Goal: Check status: Check status

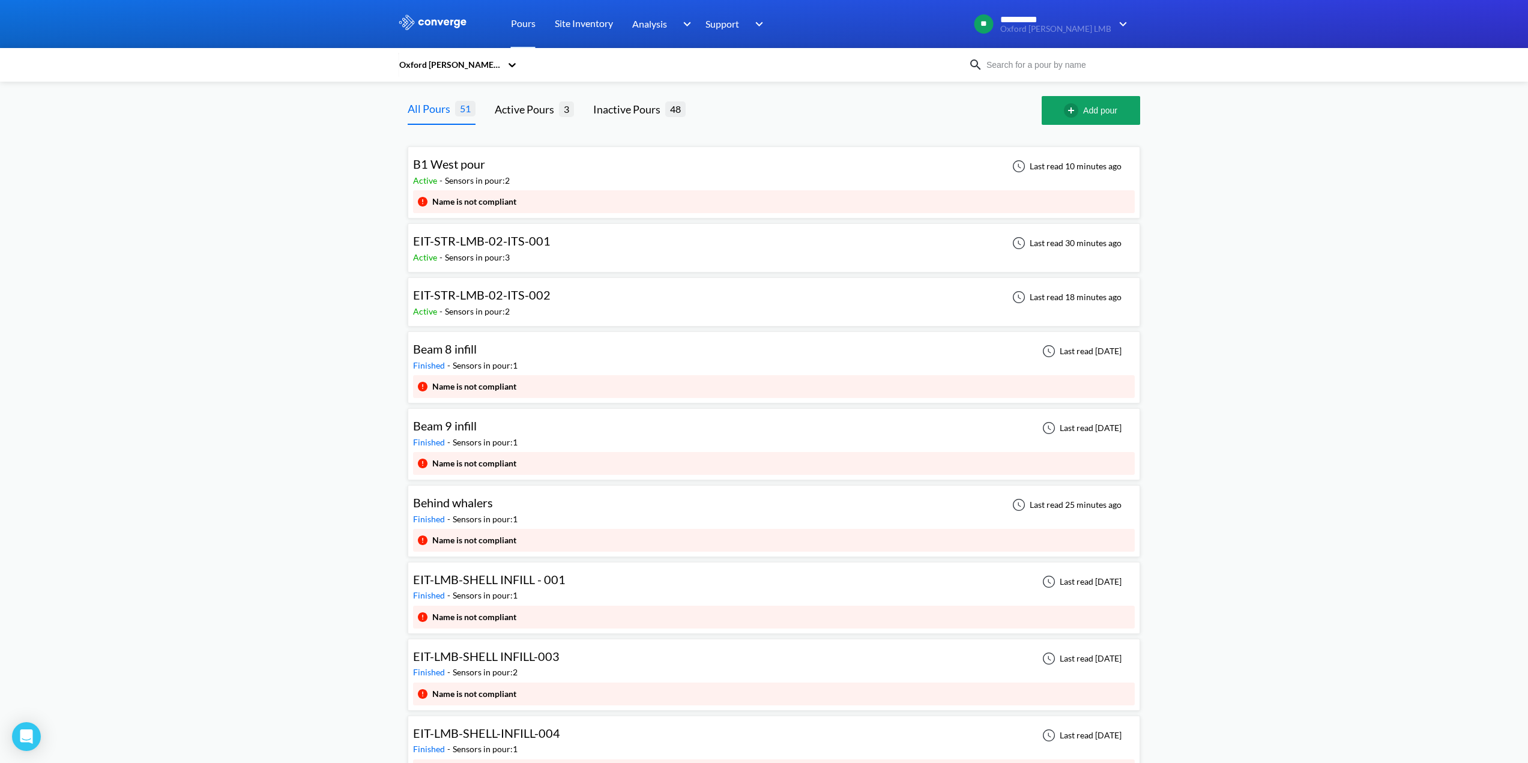
click at [1046, 67] on input at bounding box center [1055, 64] width 145 height 13
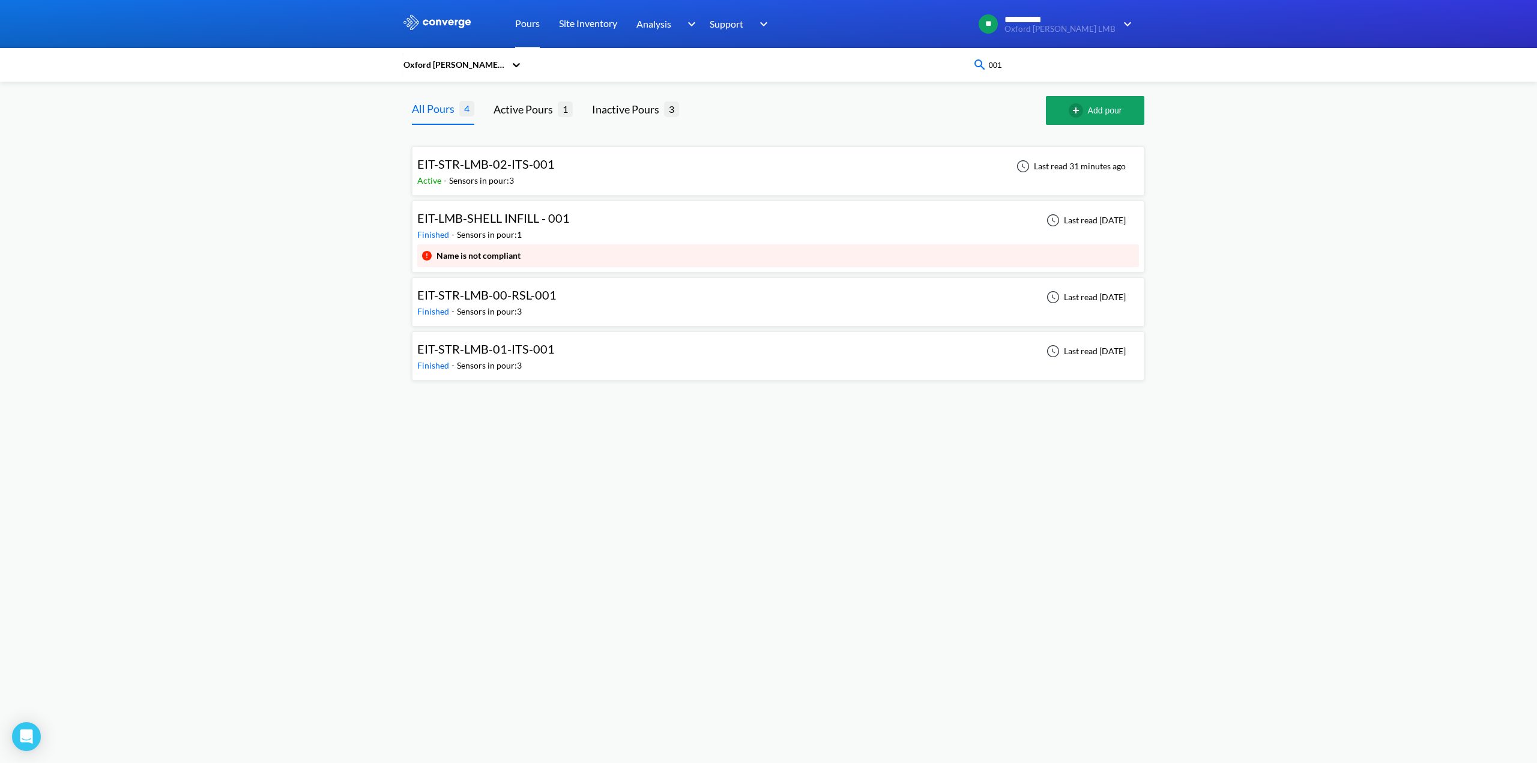
type input "001"
click at [514, 168] on span "EIT-STR-LMB-02-ITS-001" at bounding box center [486, 164] width 138 height 14
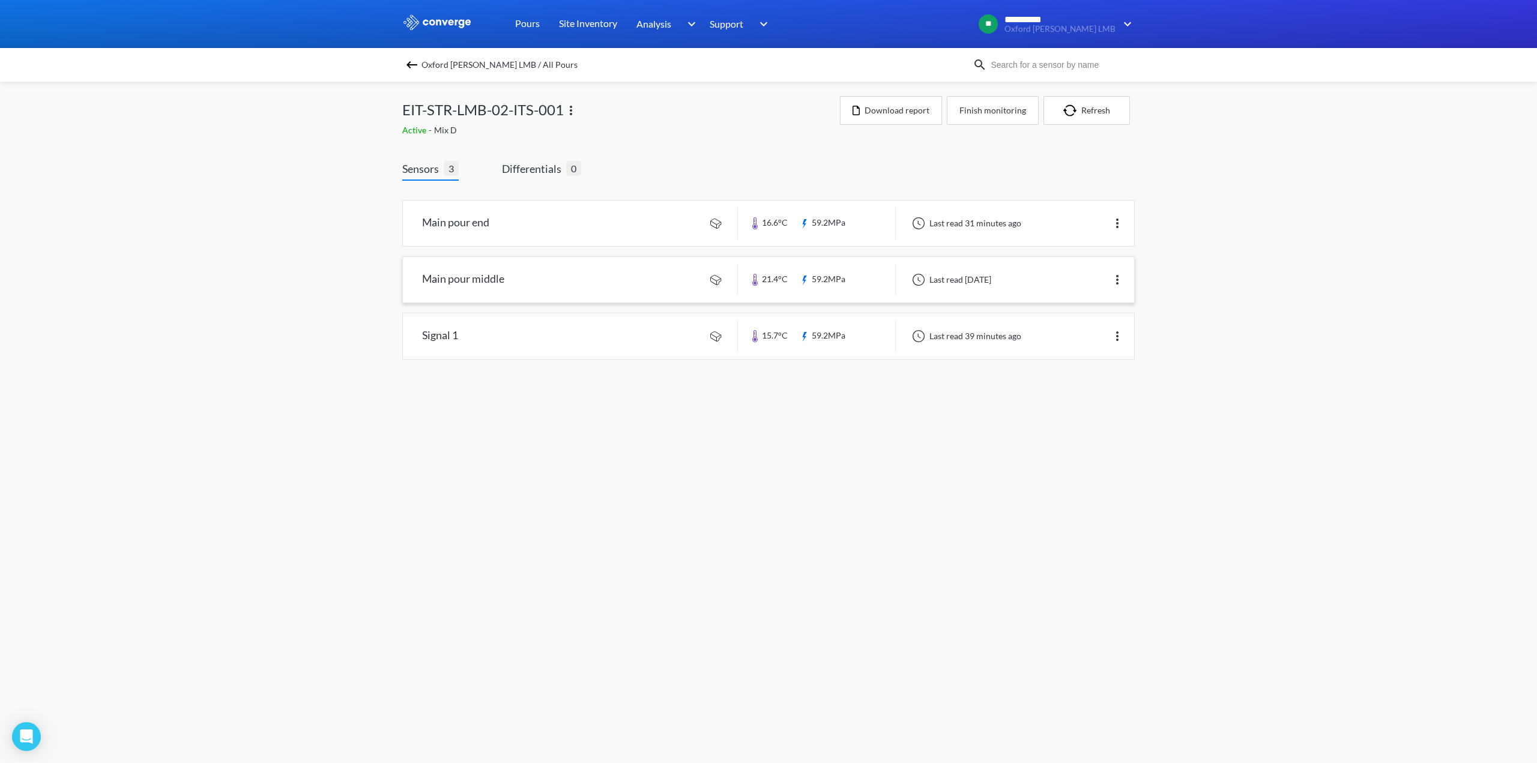
click at [470, 280] on link at bounding box center [768, 280] width 731 height 46
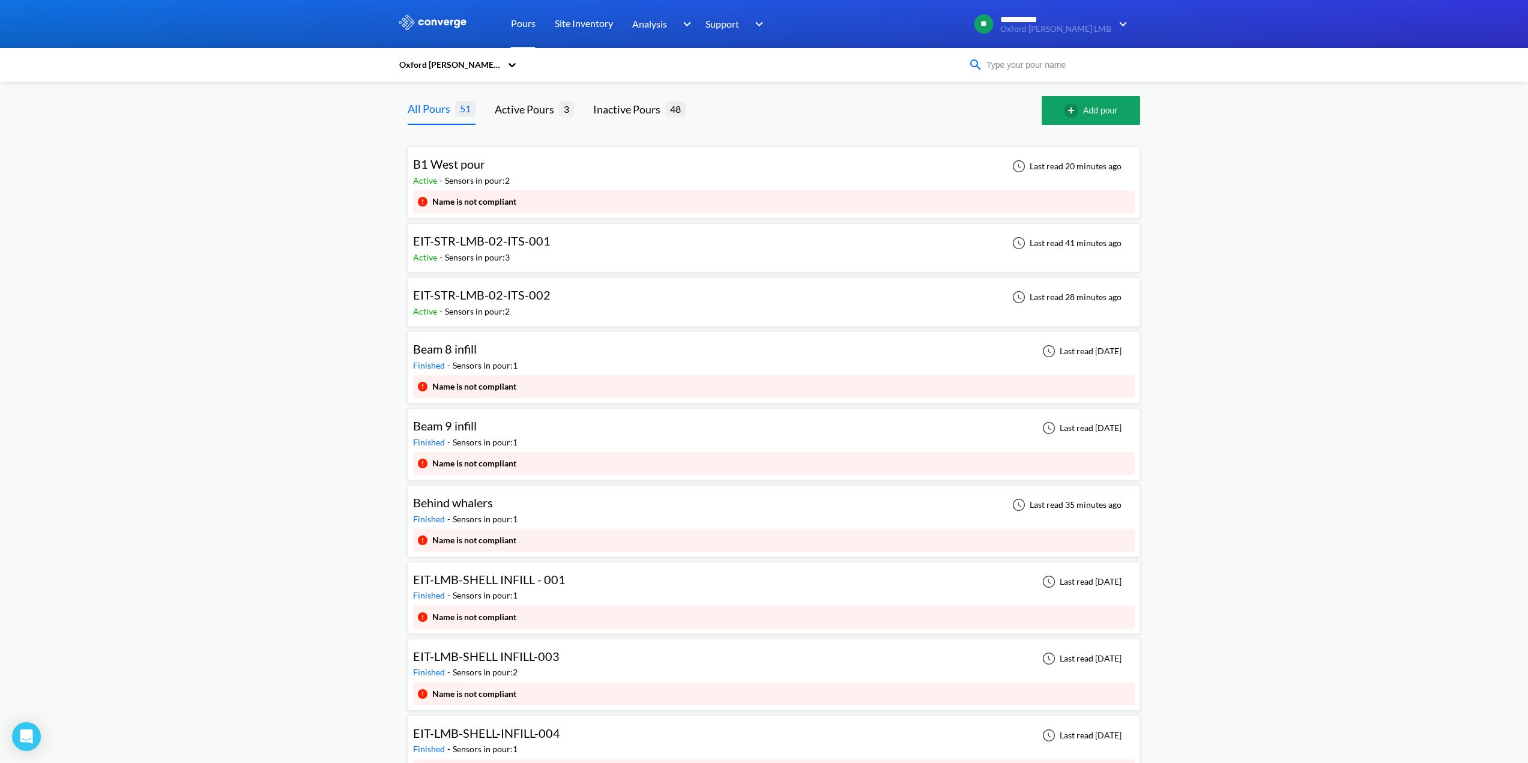
click at [1089, 70] on input at bounding box center [1055, 64] width 145 height 13
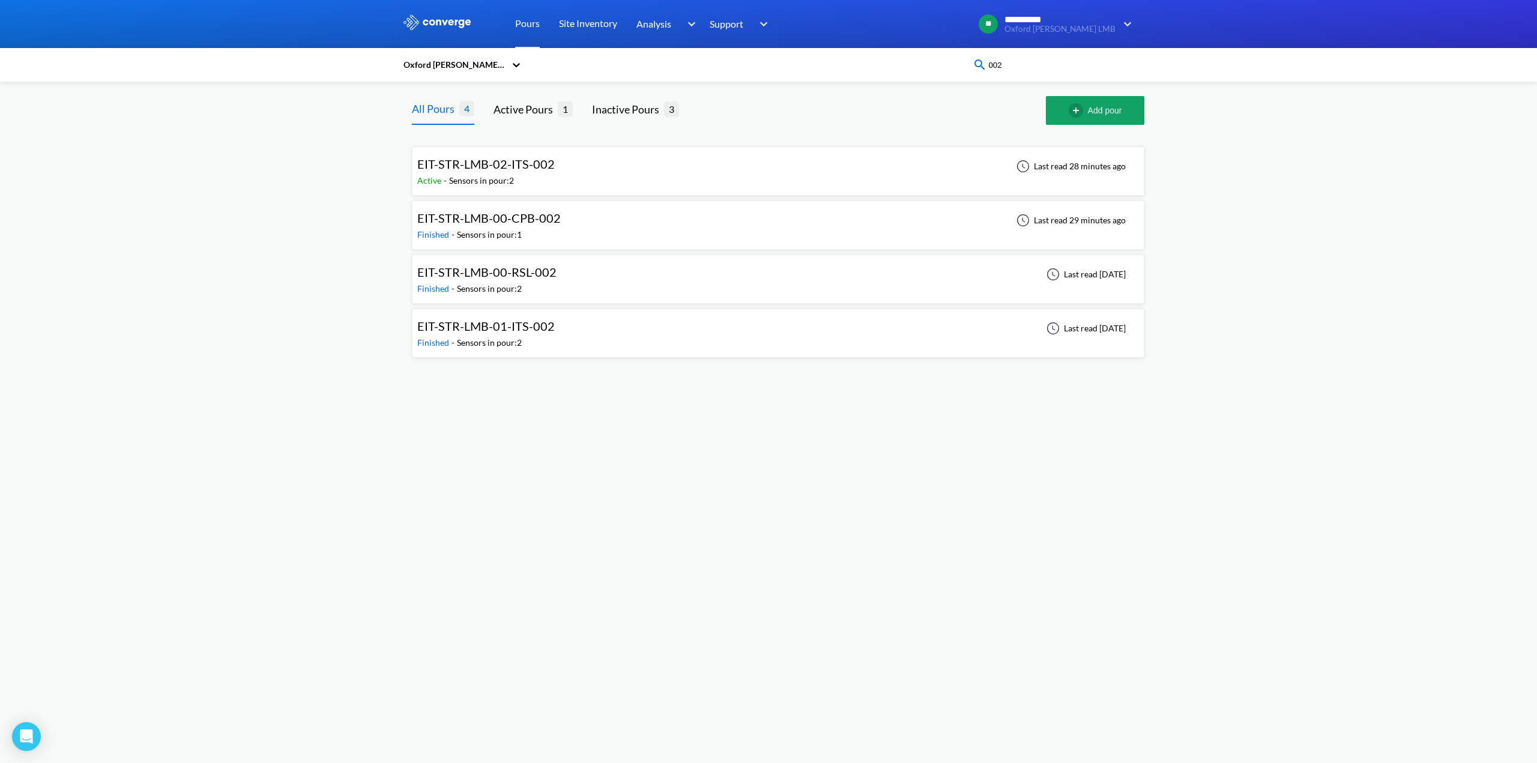
type input "002"
click at [514, 331] on span "EIT-STR-LMB-01-ITS-002" at bounding box center [486, 326] width 138 height 14
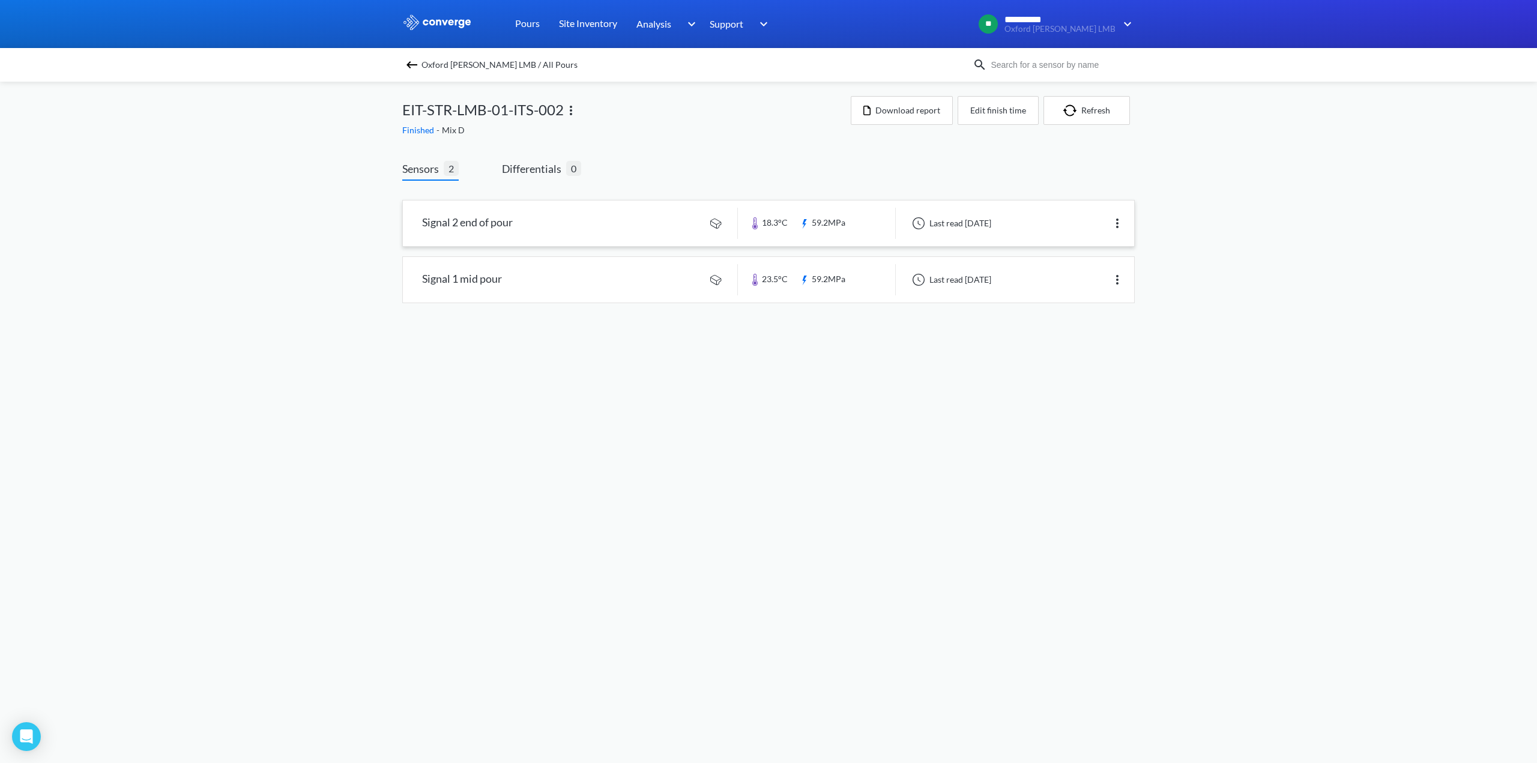
click at [489, 225] on link at bounding box center [768, 224] width 731 height 46
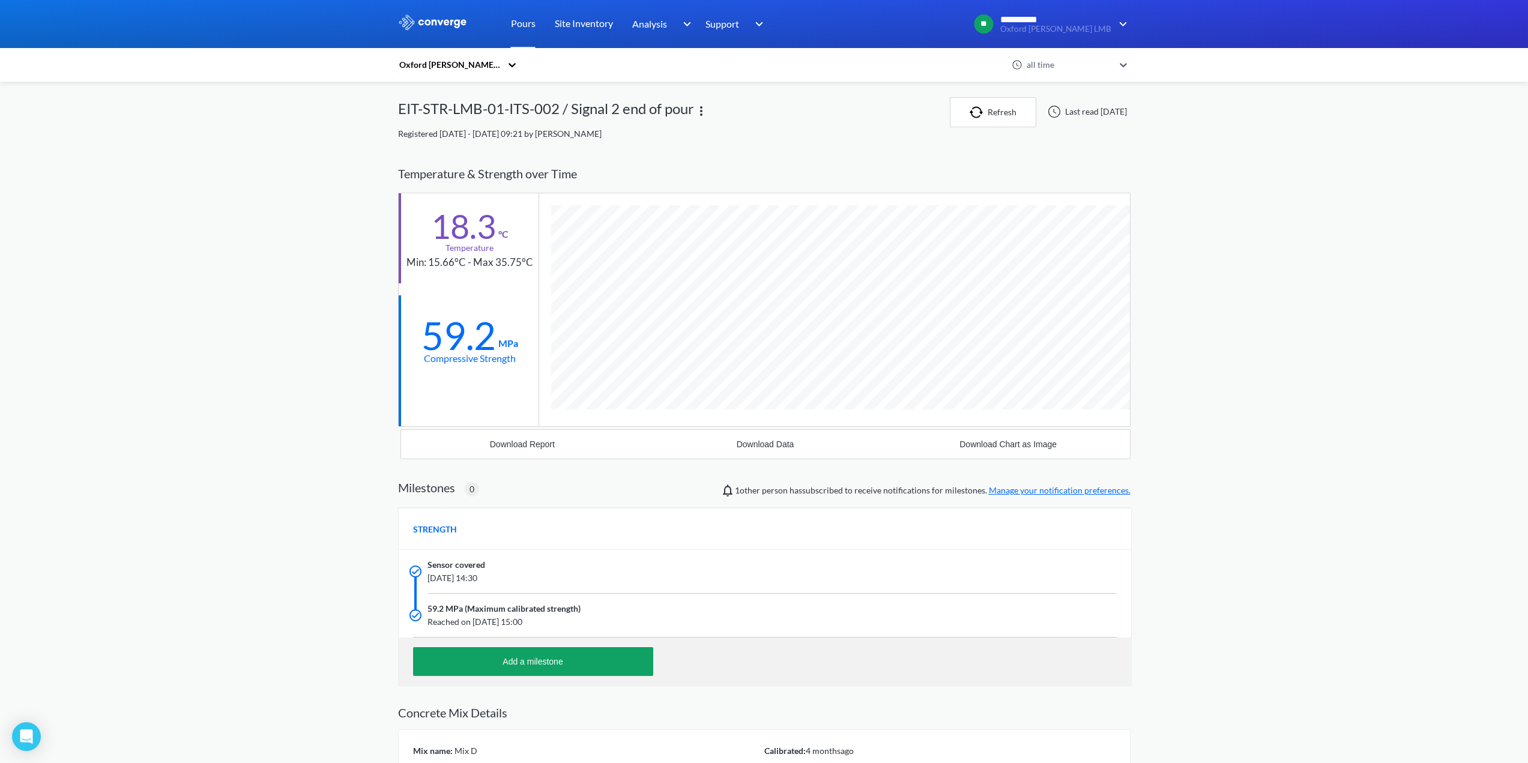
scroll to position [763, 733]
